Goal: Task Accomplishment & Management: Complete application form

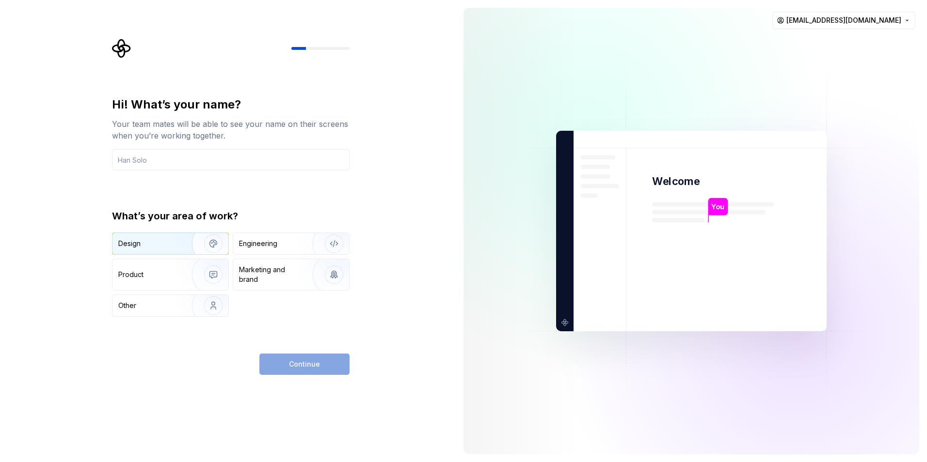
click at [206, 244] on img "button" at bounding box center [207, 243] width 62 height 65
click at [215, 270] on img "button" at bounding box center [207, 274] width 62 height 65
click at [213, 247] on img "button" at bounding box center [207, 243] width 62 height 65
click at [276, 361] on div "Continue" at bounding box center [304, 364] width 90 height 21
click at [269, 164] on input "text" at bounding box center [231, 159] width 238 height 21
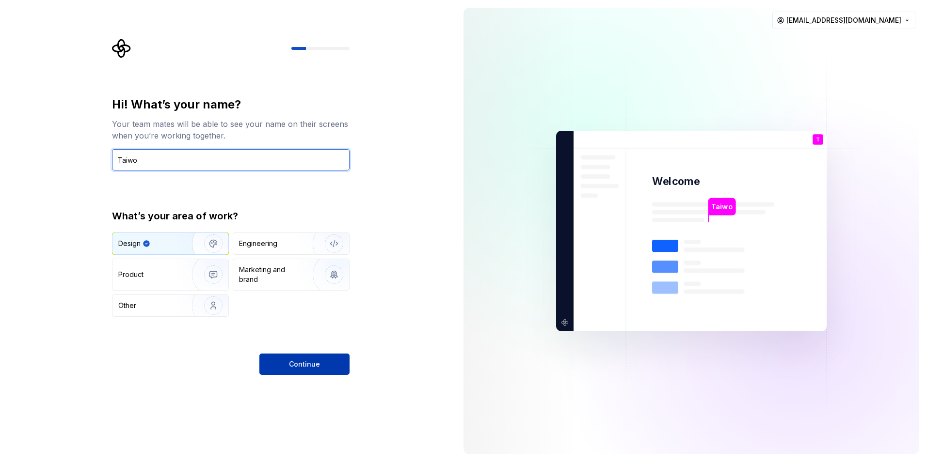
type input "Taiwo"
click at [295, 359] on button "Continue" at bounding box center [304, 364] width 90 height 21
